Goal: Navigation & Orientation: Find specific page/section

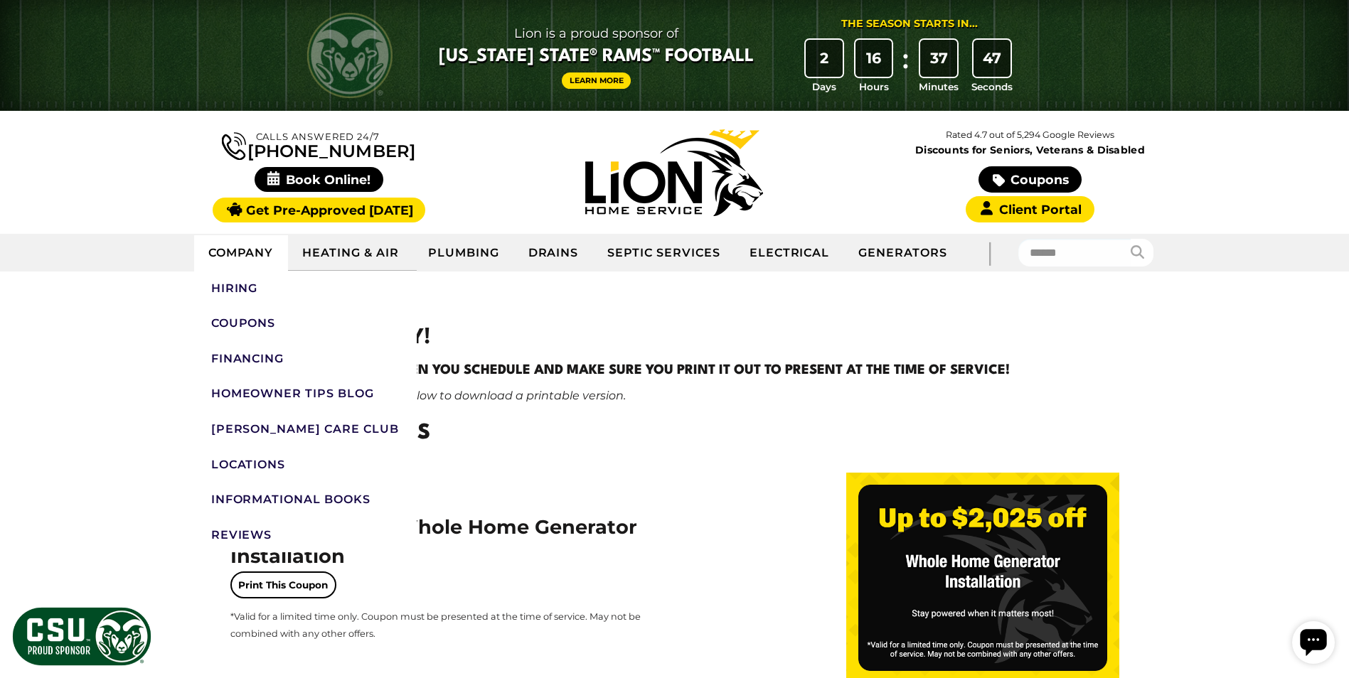
click at [255, 268] on link "Company" at bounding box center [241, 253] width 95 height 36
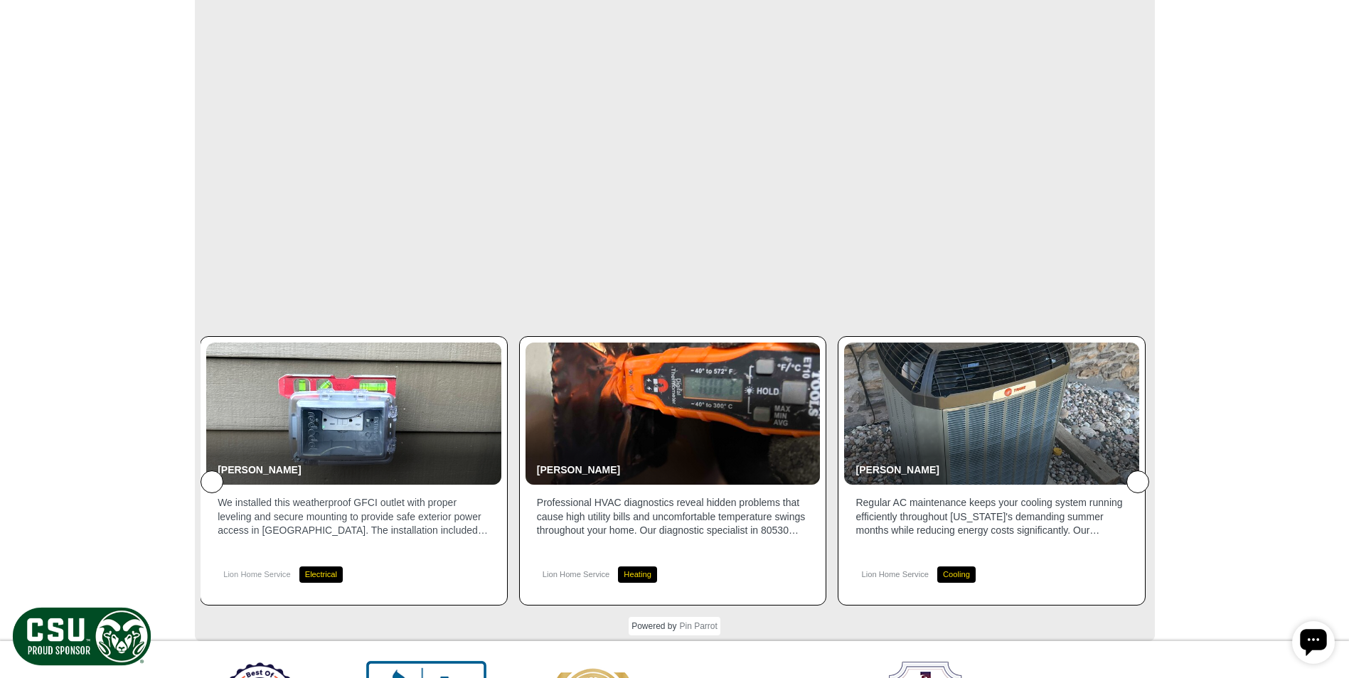
scroll to position [2276, 0]
